Goal: Information Seeking & Learning: Learn about a topic

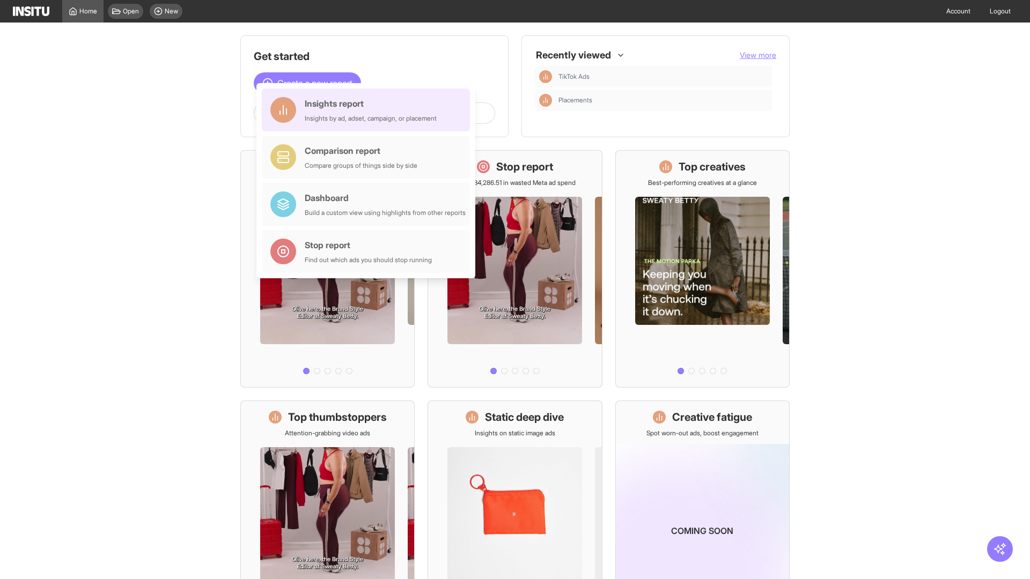
click at [368, 110] on div "Insights report Insights by ad, adset, campaign, or placement" at bounding box center [371, 110] width 132 height 26
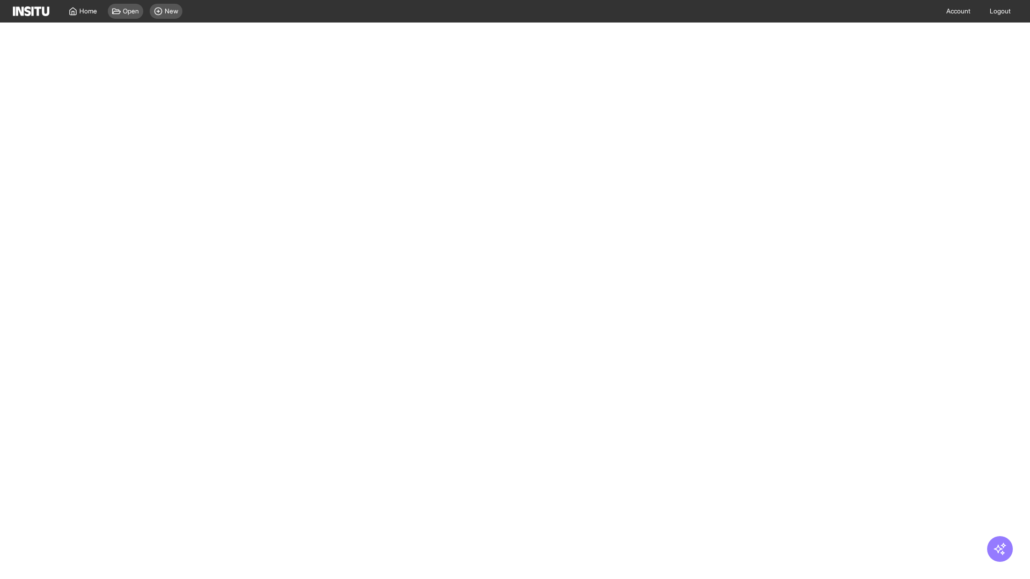
select select "**"
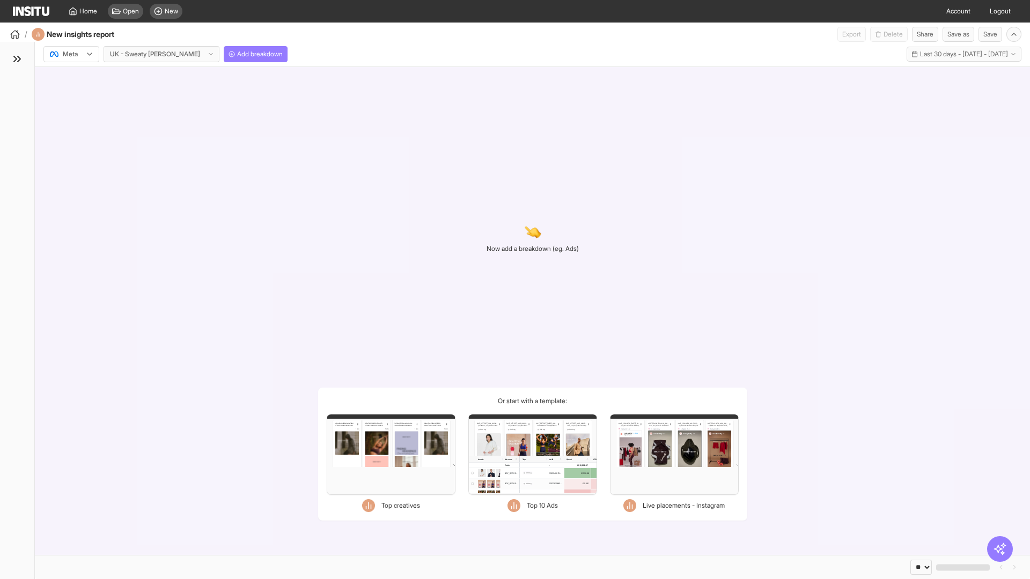
click at [71, 54] on div at bounding box center [64, 54] width 30 height 11
click at [71, 77] on span "Meta" at bounding box center [70, 77] width 14 height 10
